Goal: Task Accomplishment & Management: Manage account settings

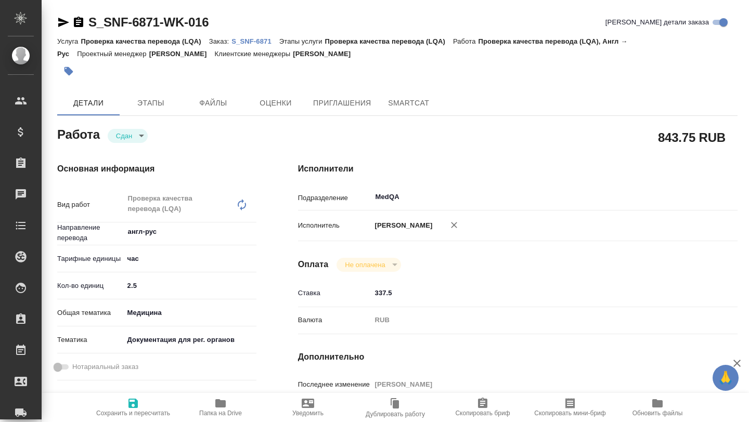
type textarea "x"
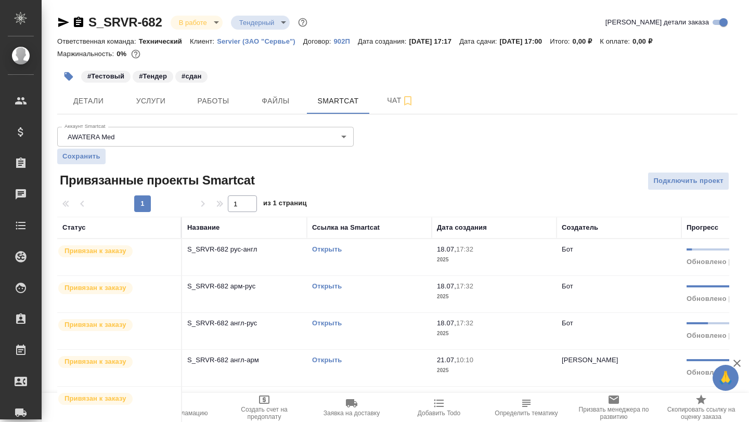
scroll to position [28, 0]
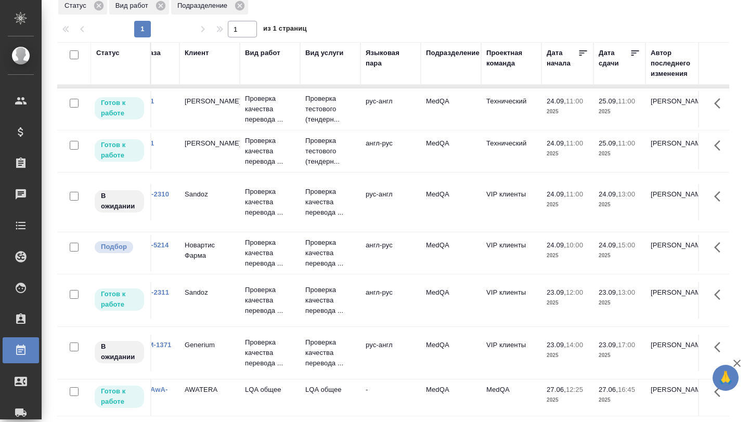
scroll to position [49, 0]
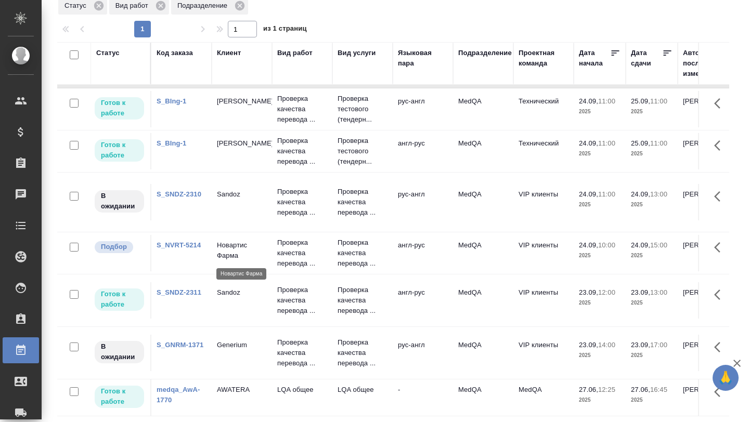
click at [239, 259] on p "Новартис Фарма" at bounding box center [242, 250] width 50 height 21
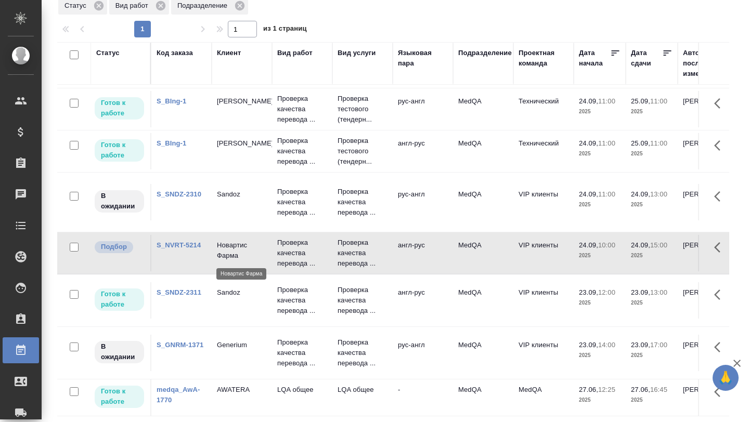
click at [239, 259] on p "Новартис Фарма" at bounding box center [242, 250] width 50 height 21
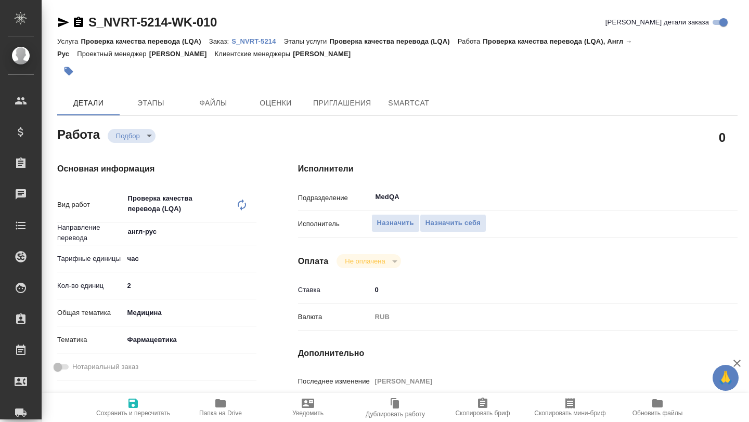
type textarea "x"
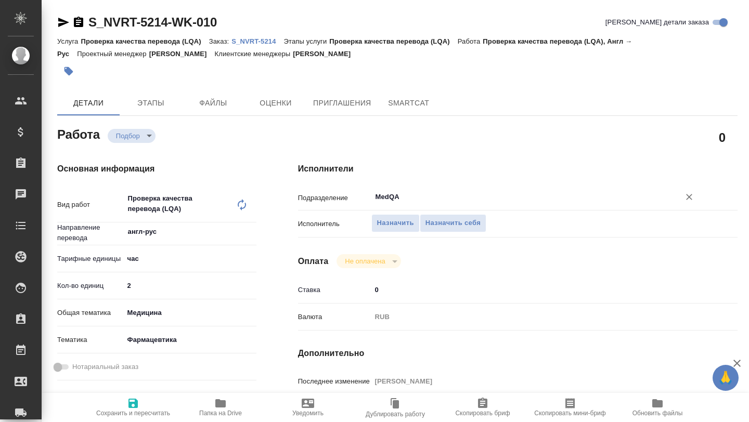
type textarea "x"
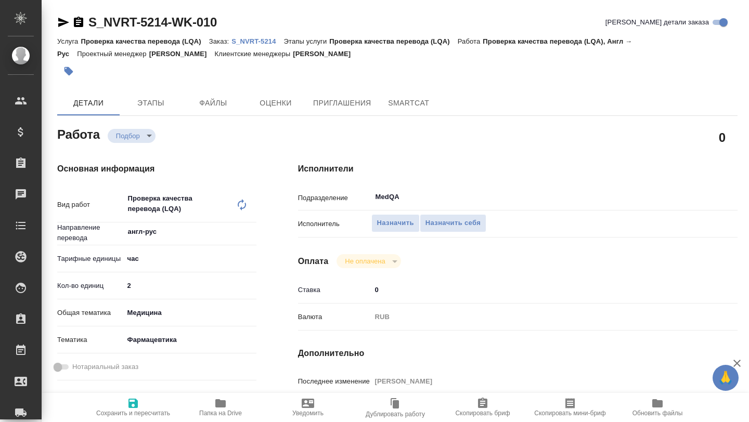
type textarea "x"
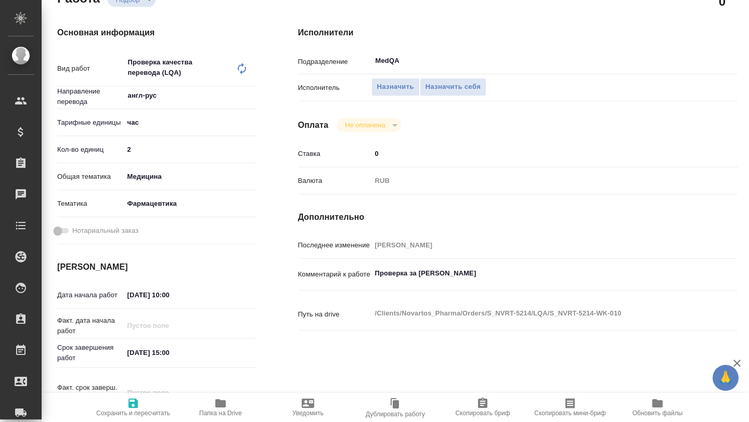
type textarea "x"
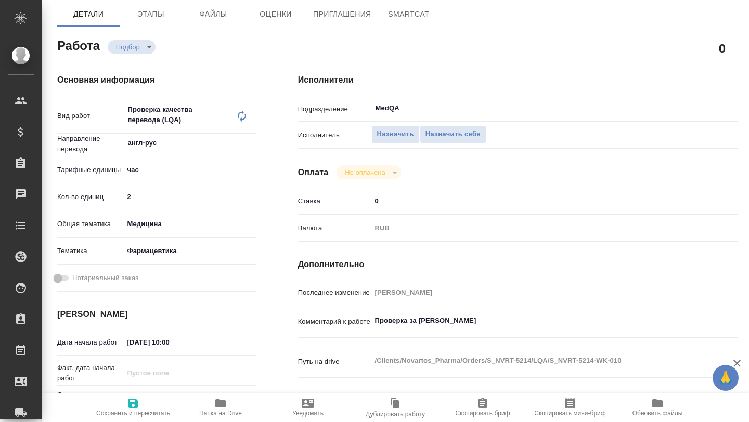
scroll to position [11, 0]
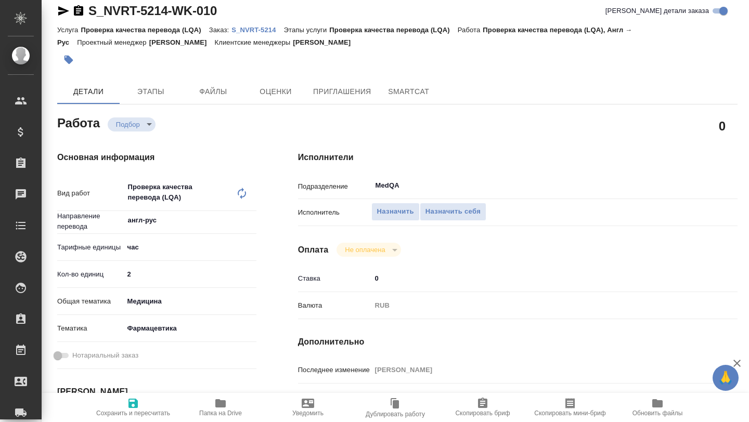
type textarea "x"
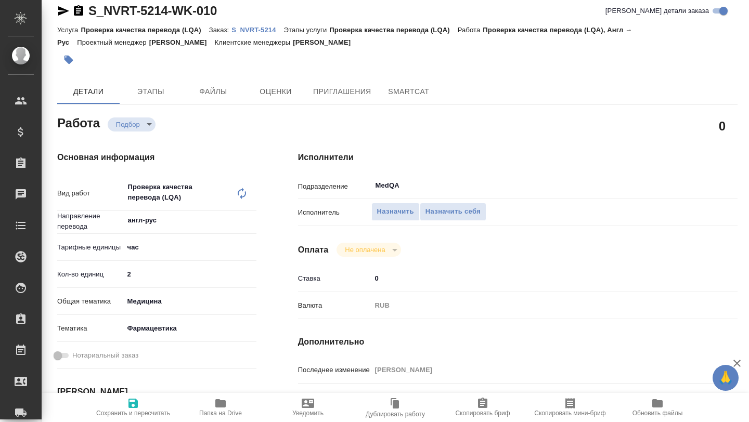
scroll to position [0, 0]
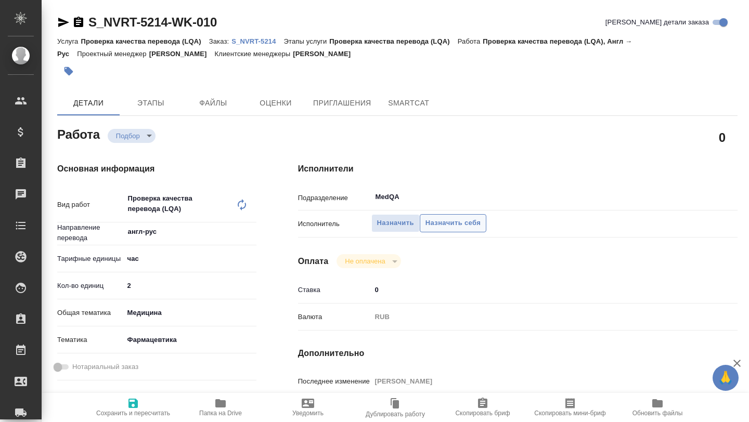
click at [448, 227] on span "Назначить себя" at bounding box center [453, 223] width 55 height 12
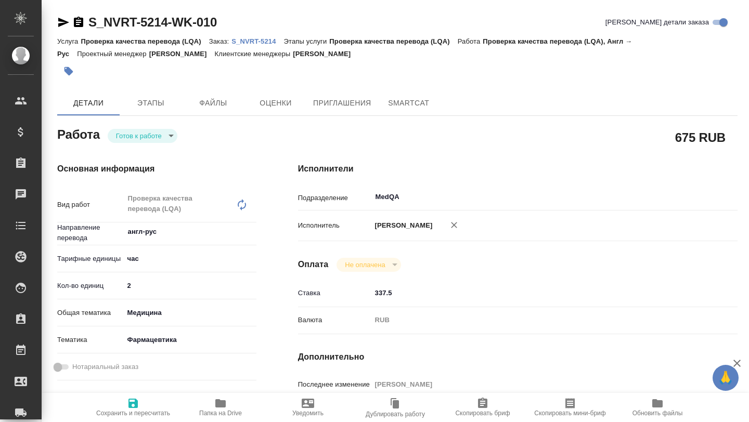
type textarea "x"
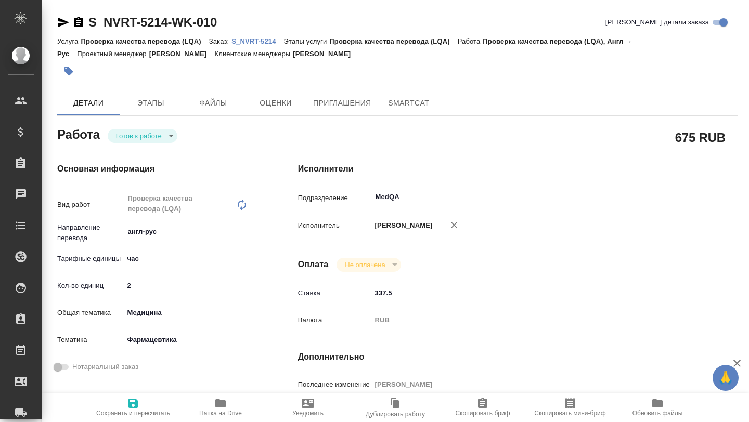
type textarea "x"
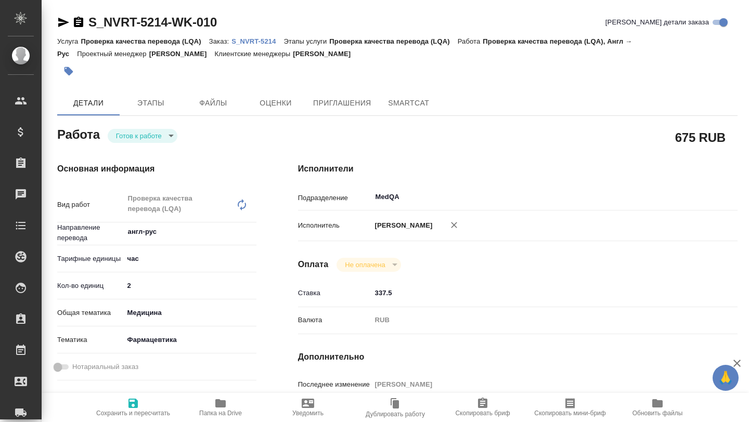
type textarea "x"
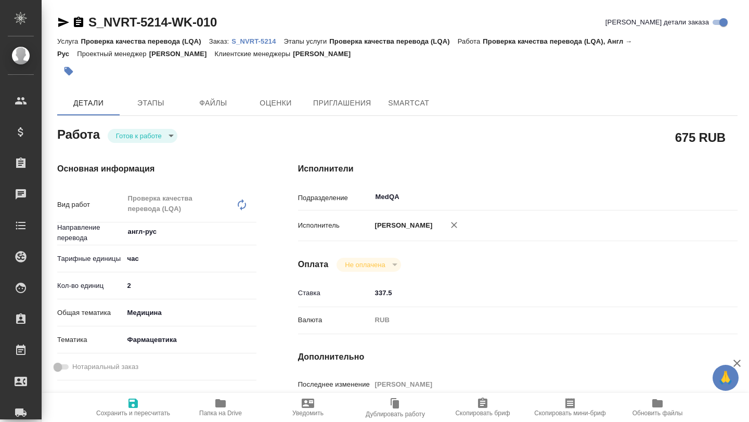
type textarea "x"
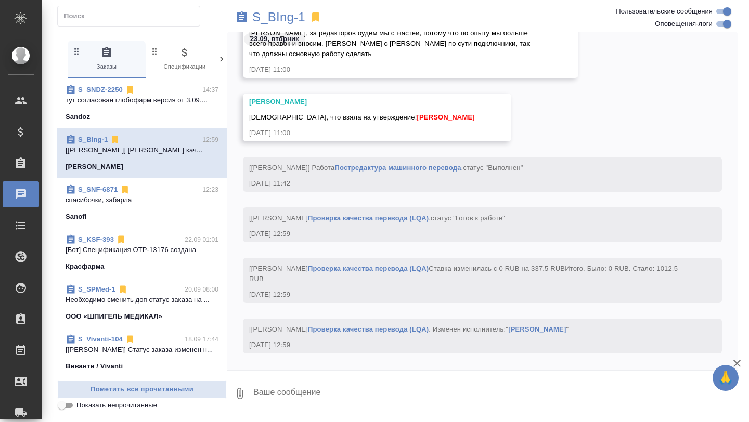
scroll to position [47238, 0]
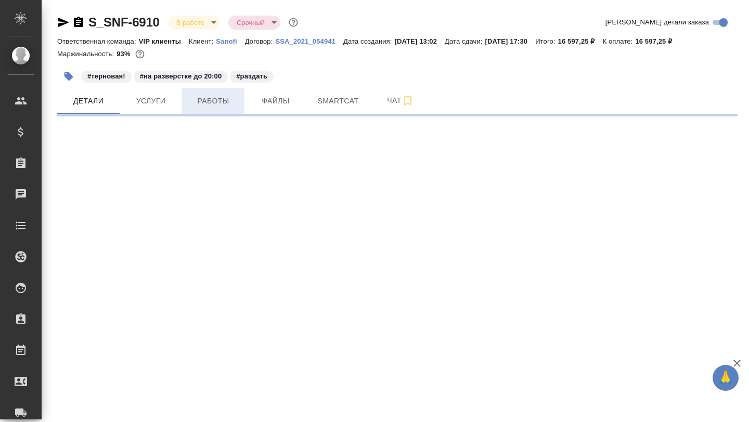
select select "RU"
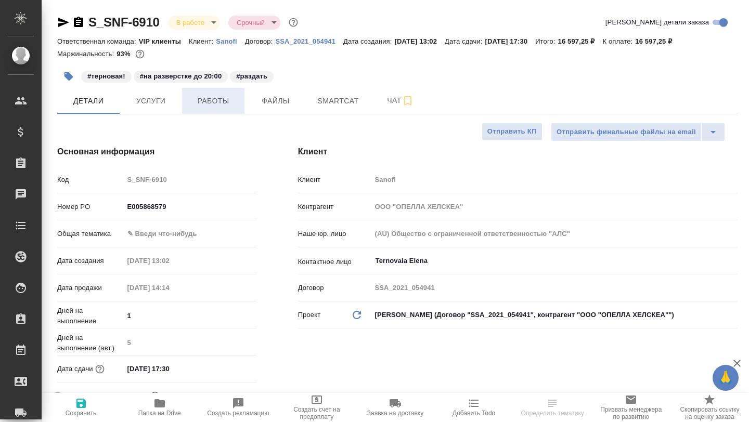
type textarea "x"
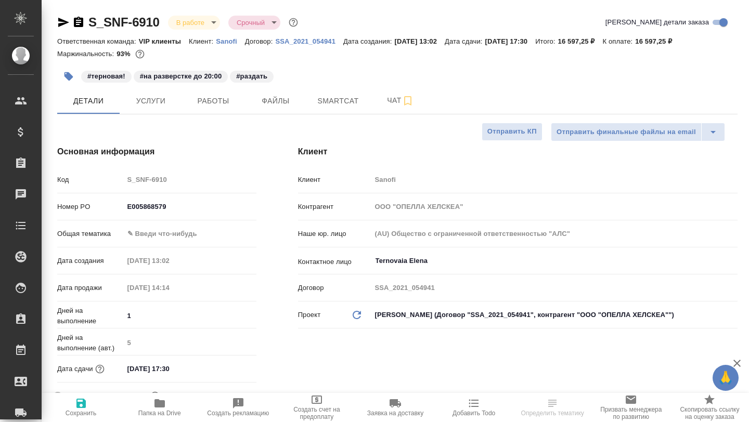
type textarea "x"
click at [161, 409] on icon "button" at bounding box center [159, 403] width 12 height 12
select select "RU"
type textarea "x"
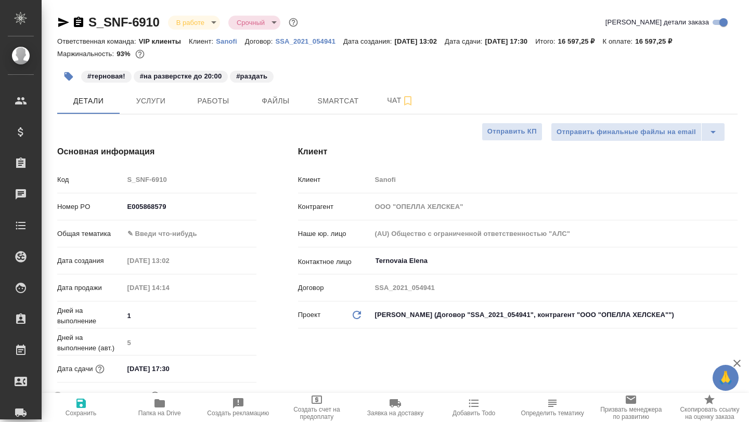
type textarea "x"
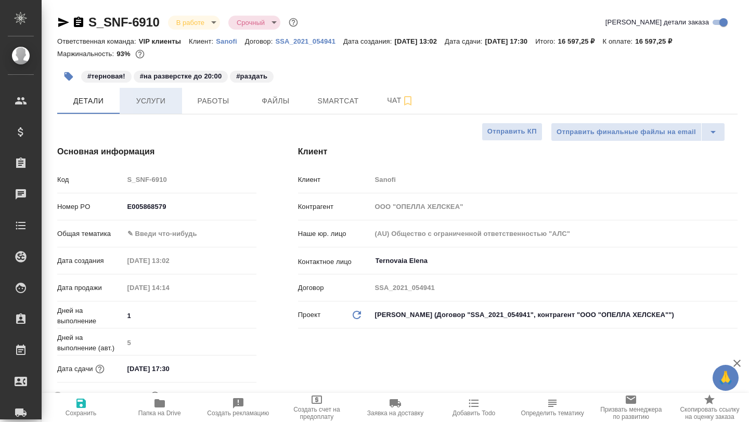
click at [157, 108] on button "Услуги" at bounding box center [151, 101] width 62 height 26
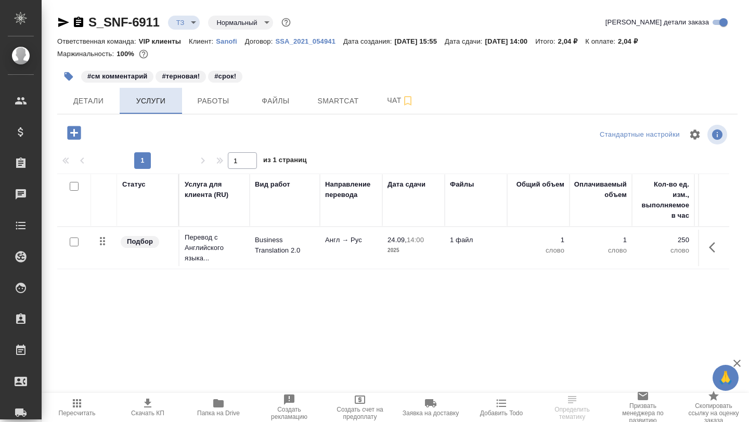
click at [149, 112] on button "Услуги" at bounding box center [151, 101] width 62 height 26
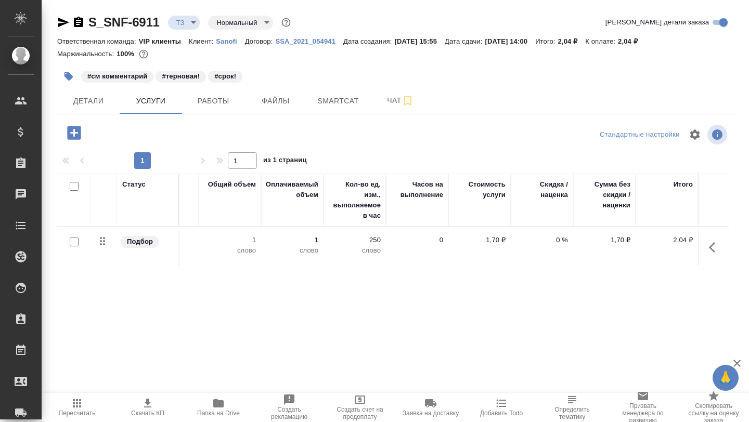
scroll to position [0, 308]
click at [99, 105] on span "Детали" at bounding box center [88, 101] width 50 height 13
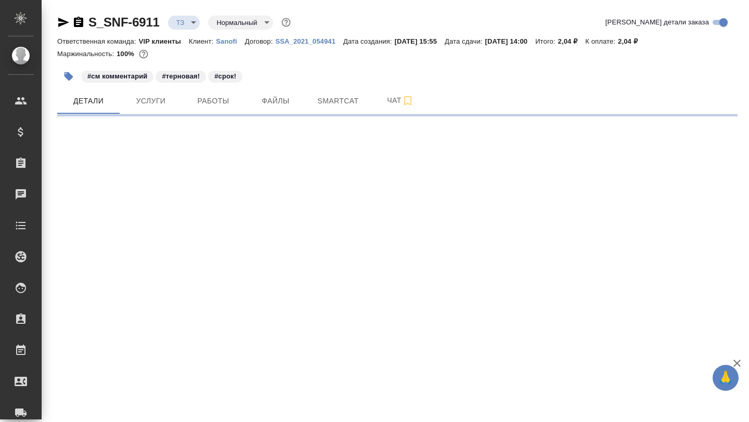
select select "RU"
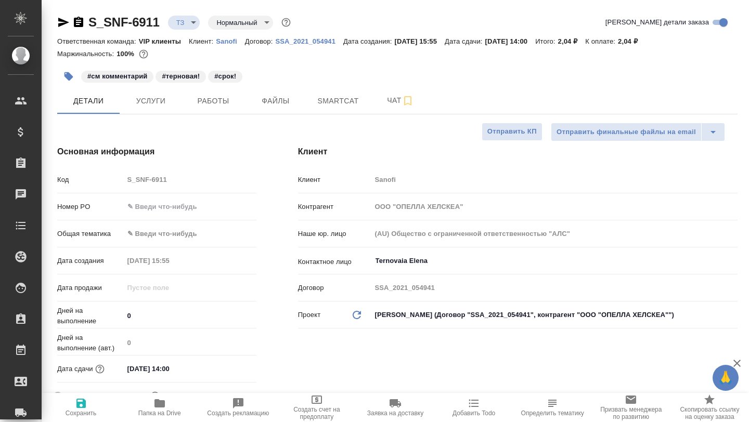
type textarea "x"
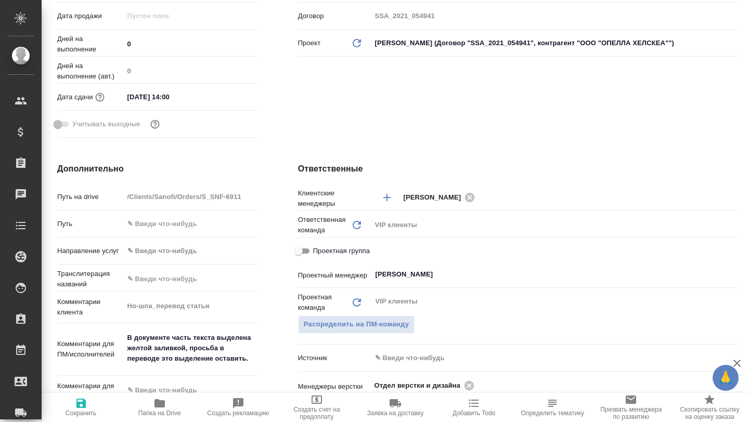
scroll to position [375, 0]
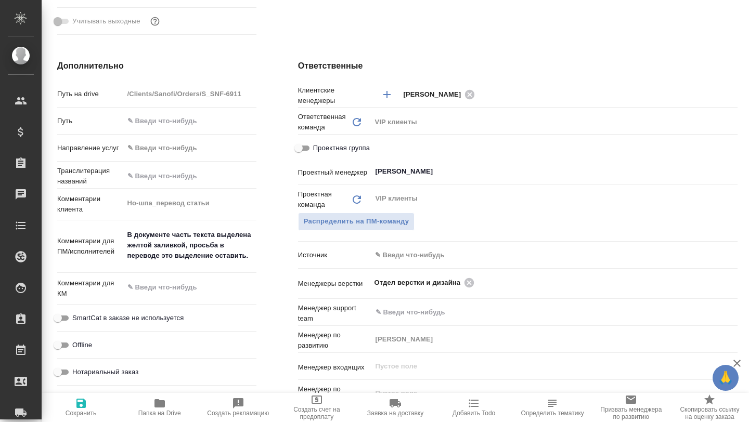
type textarea "x"
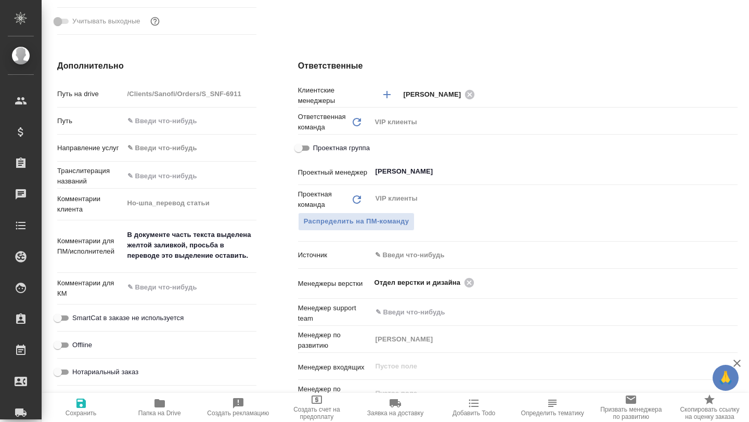
type textarea "x"
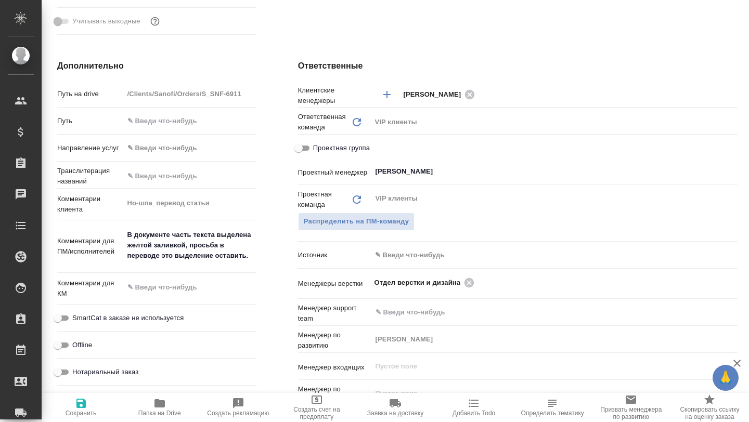
type textarea "x"
click at [161, 404] on icon "button" at bounding box center [160, 404] width 10 height 8
type textarea "x"
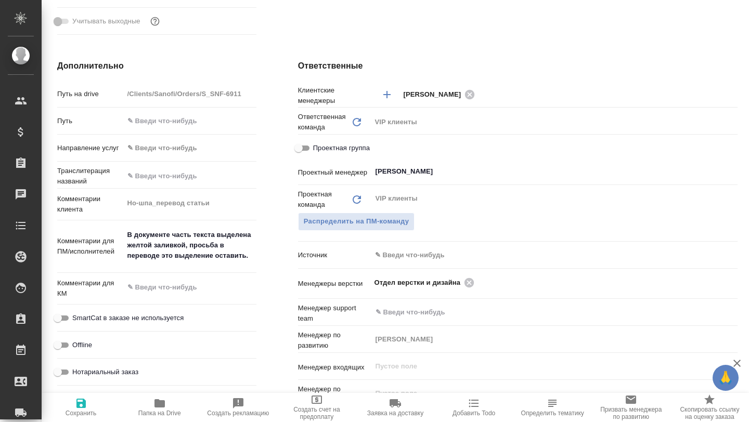
type textarea "x"
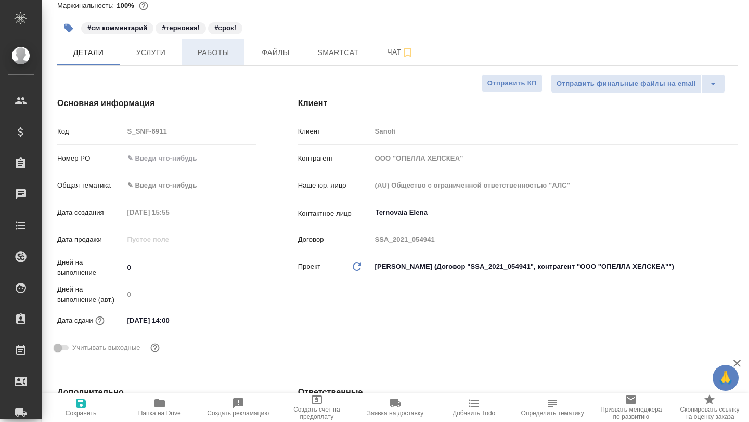
scroll to position [38, 0]
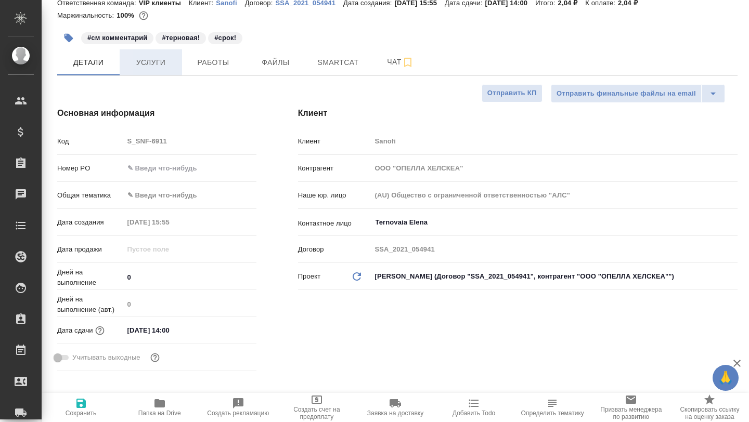
click at [170, 58] on span "Услуги" at bounding box center [151, 62] width 50 height 13
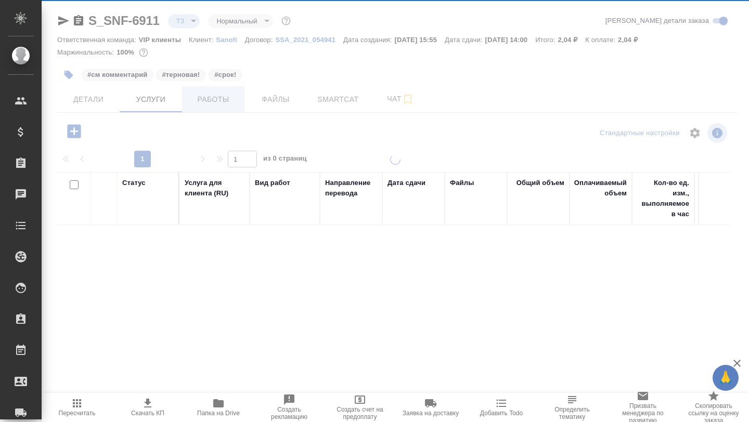
scroll to position [2, 0]
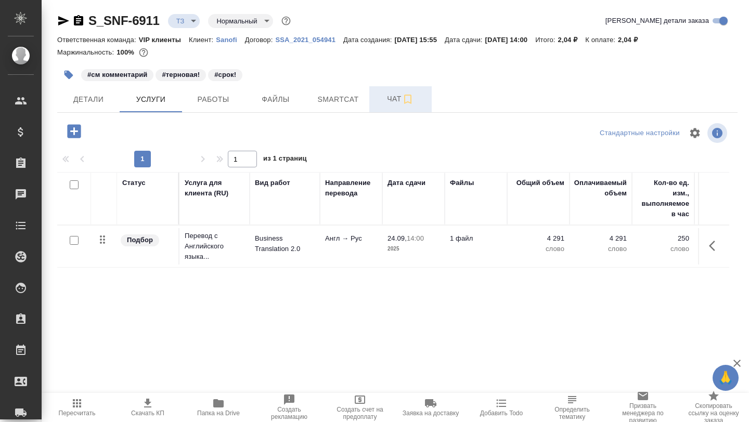
click at [388, 95] on span "Чат" at bounding box center [401, 99] width 50 height 13
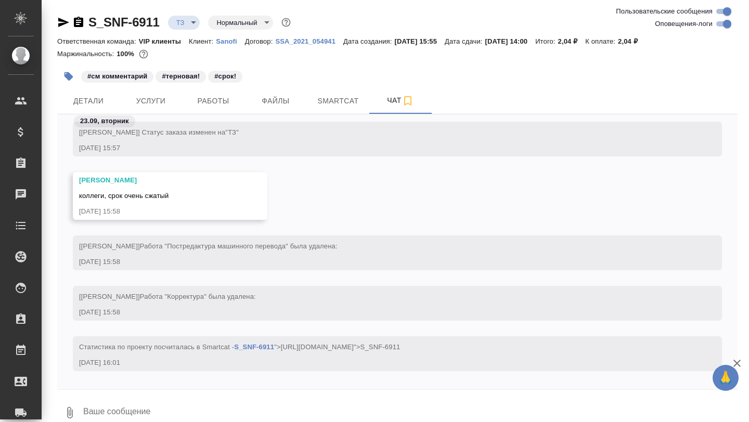
scroll to position [511, 0]
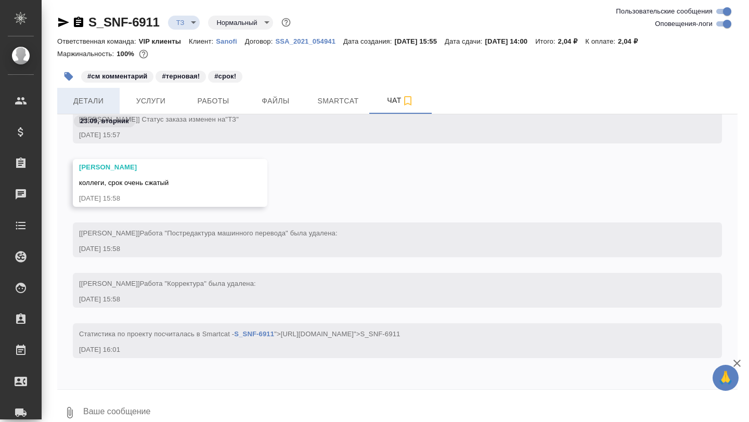
click at [103, 99] on span "Детали" at bounding box center [88, 101] width 50 height 13
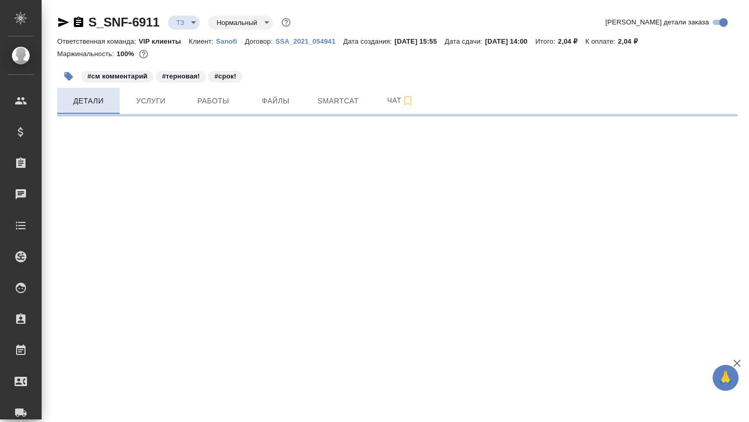
select select "RU"
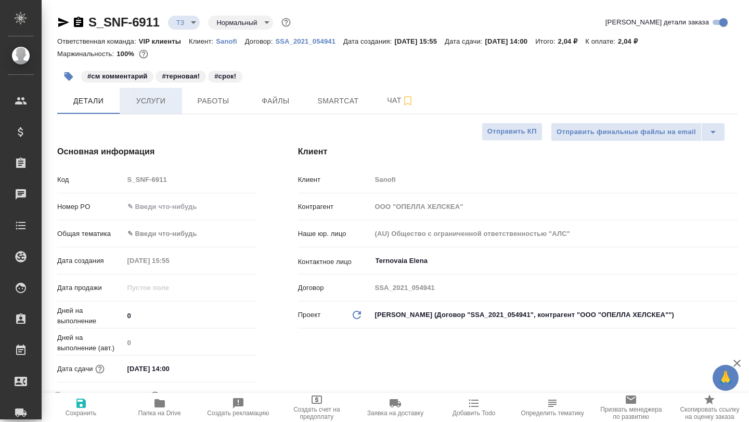
click at [136, 102] on span "Услуги" at bounding box center [151, 101] width 50 height 13
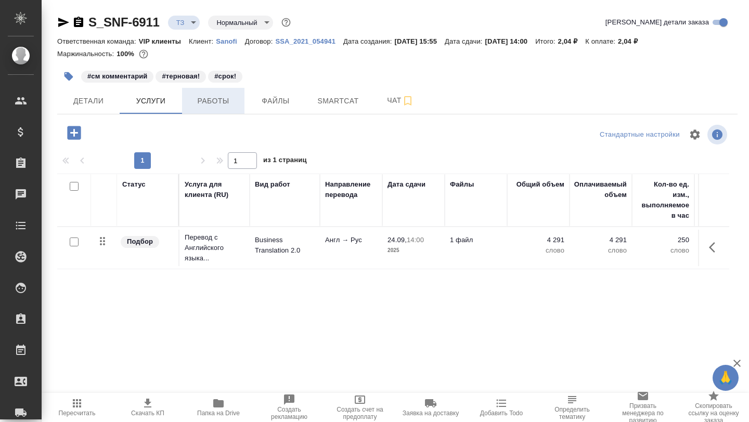
click at [211, 100] on span "Работы" at bounding box center [213, 101] width 50 height 13
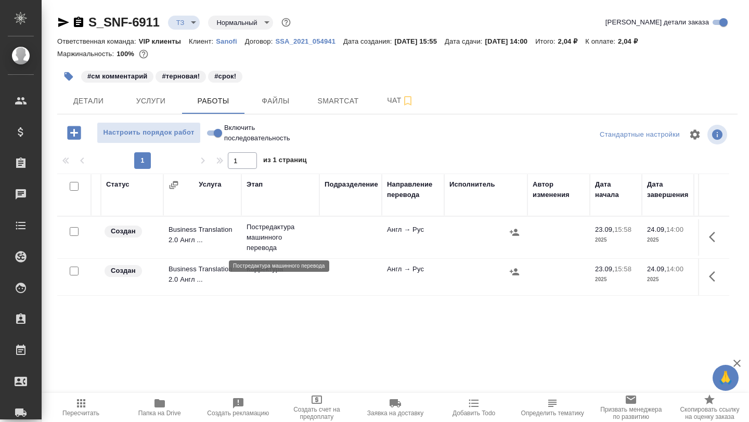
scroll to position [0, 95]
